Goal: Navigation & Orientation: Find specific page/section

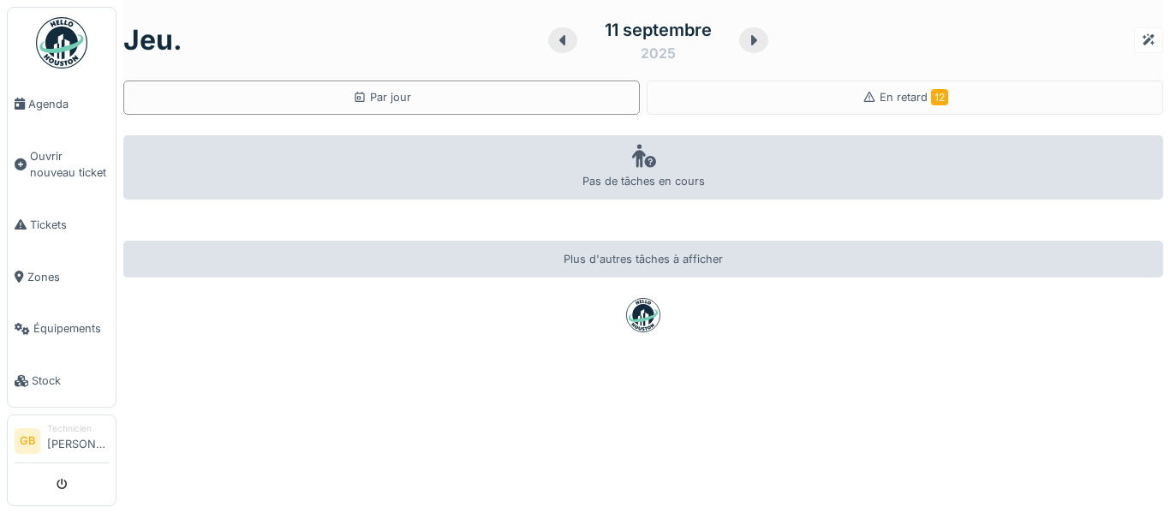
click at [755, 35] on icon at bounding box center [753, 40] width 17 height 14
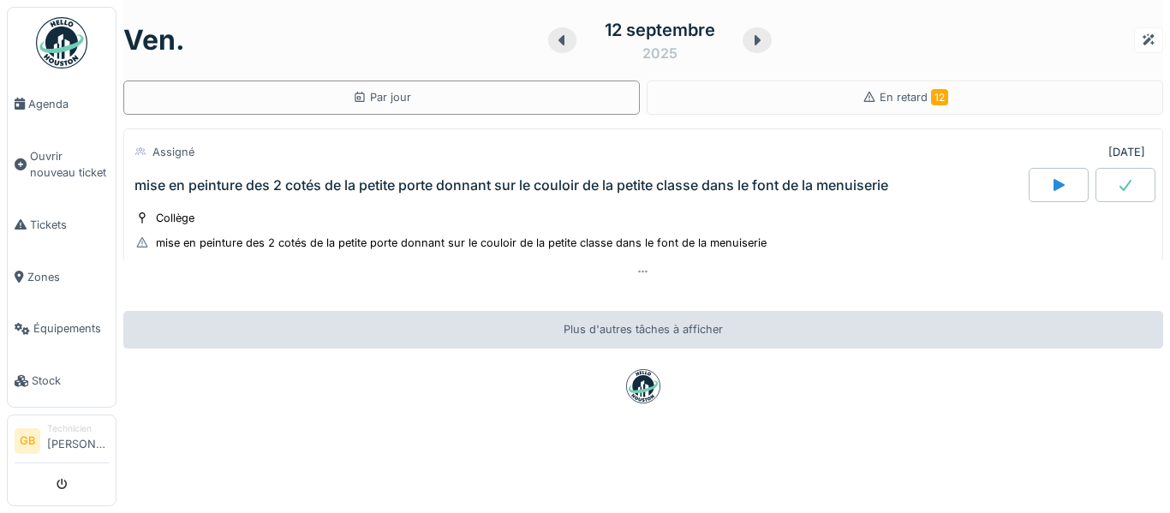
click at [755, 39] on icon at bounding box center [758, 40] width 6 height 10
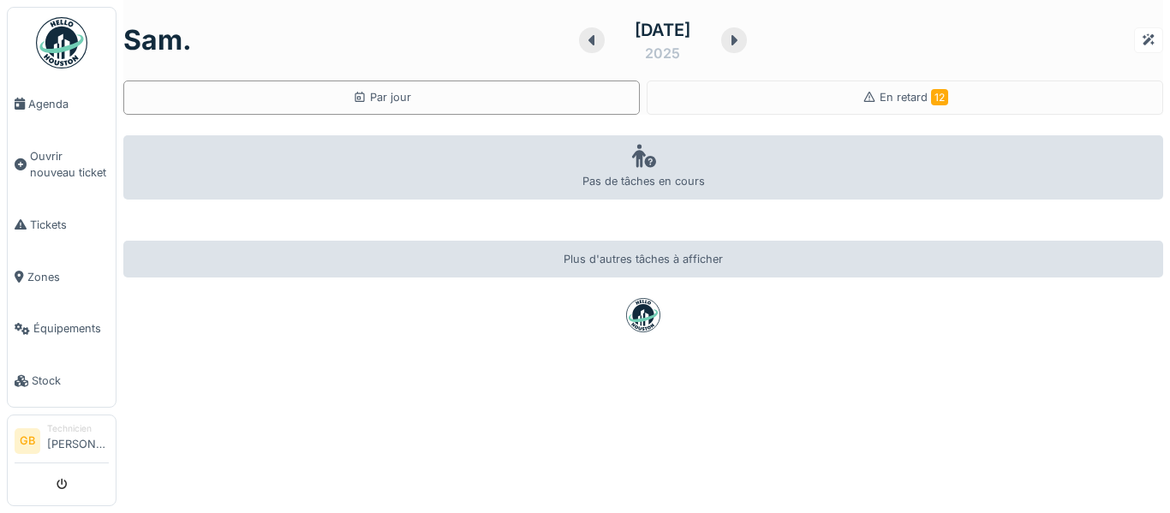
click at [743, 39] on icon at bounding box center [734, 40] width 17 height 14
click at [739, 39] on icon at bounding box center [730, 40] width 17 height 14
click at [755, 39] on icon at bounding box center [756, 40] width 6 height 10
click at [734, 39] on icon at bounding box center [731, 40] width 6 height 10
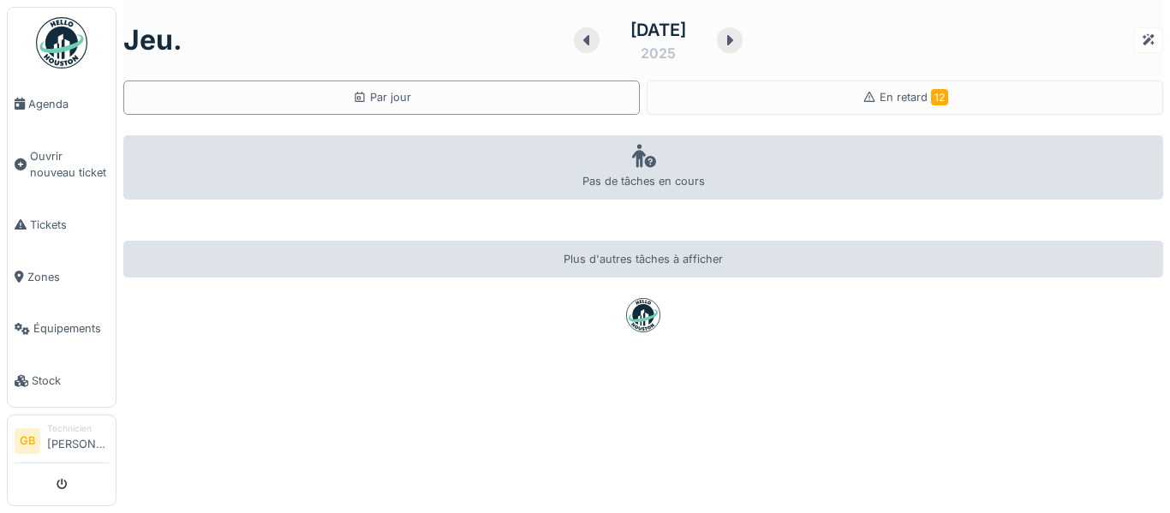
click at [733, 39] on icon at bounding box center [730, 40] width 6 height 10
click at [76, 117] on link "Agenda" at bounding box center [62, 104] width 108 height 52
